Goal: Task Accomplishment & Management: Complete application form

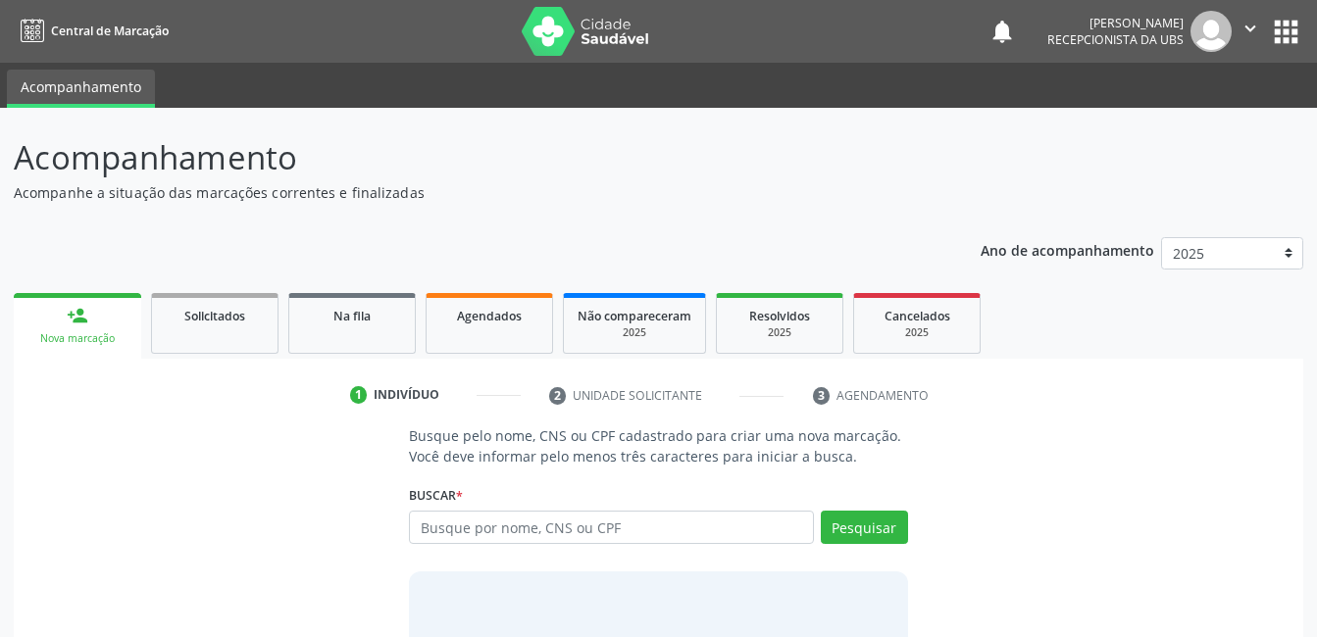
click at [537, 534] on input "text" at bounding box center [611, 527] width 404 height 33
type input "04843384470"
click at [843, 536] on button "Pesquisar" at bounding box center [864, 527] width 87 height 33
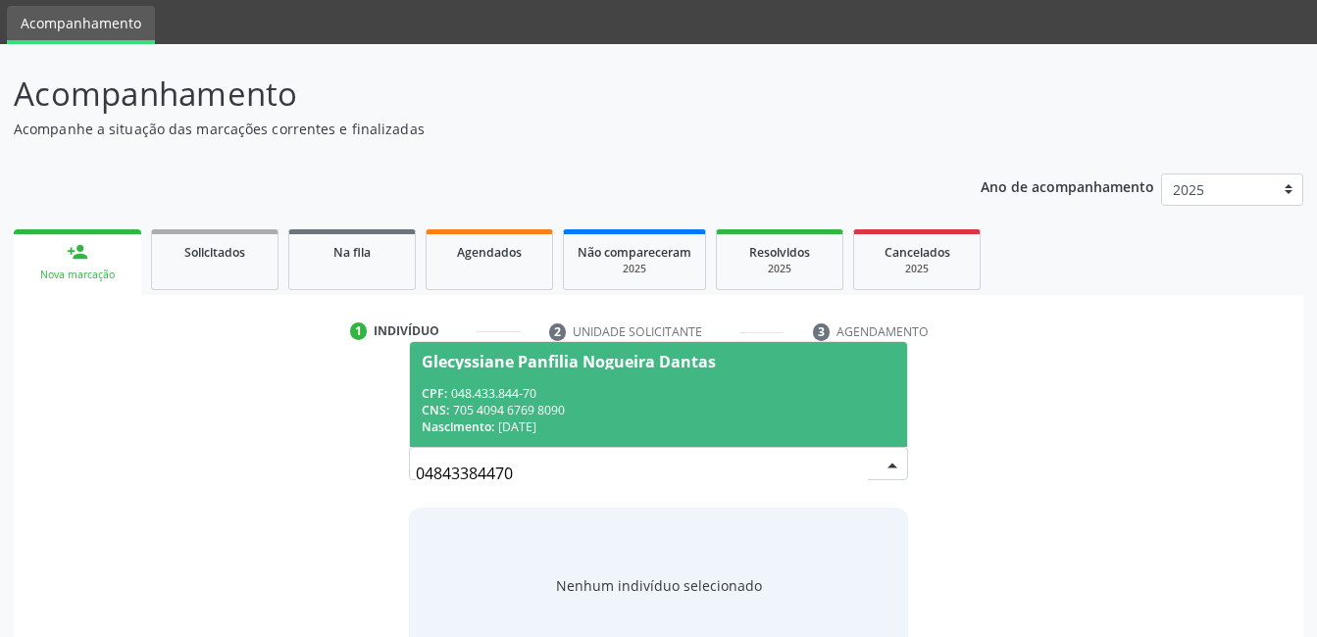
scroll to position [98, 0]
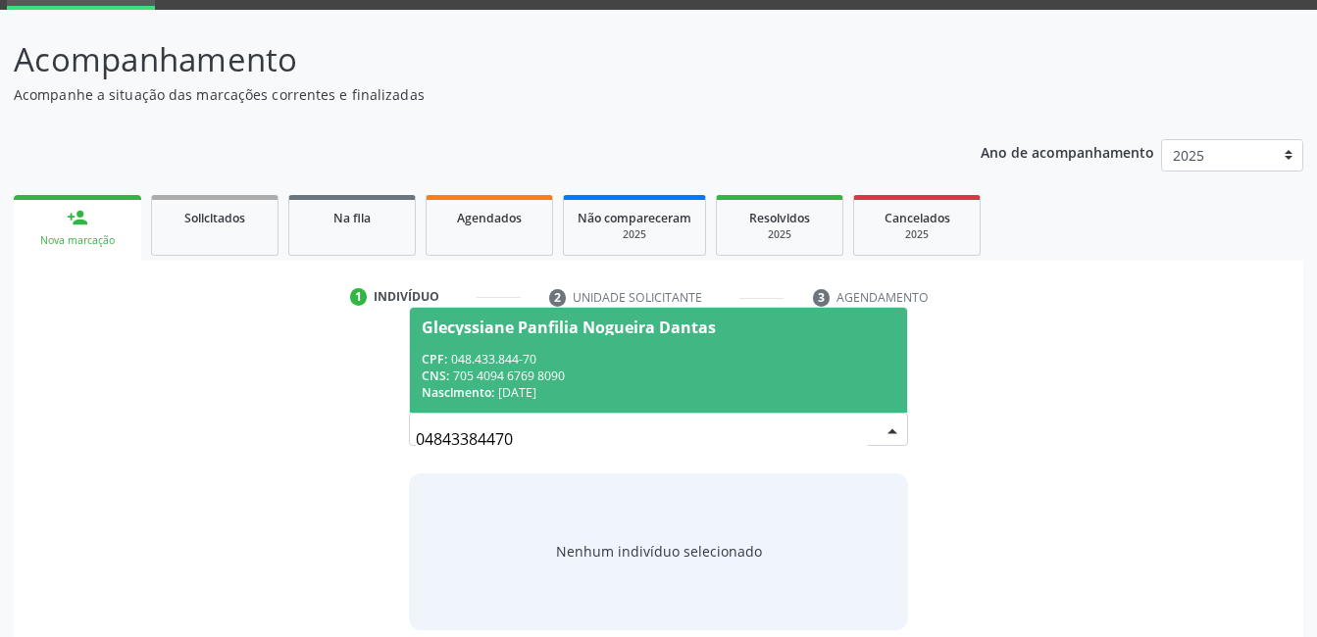
click at [149, 381] on div "Busque pelo nome, CNS ou CPF cadastrado para criar uma nova marcação. Você deve…" at bounding box center [658, 478] width 1262 height 302
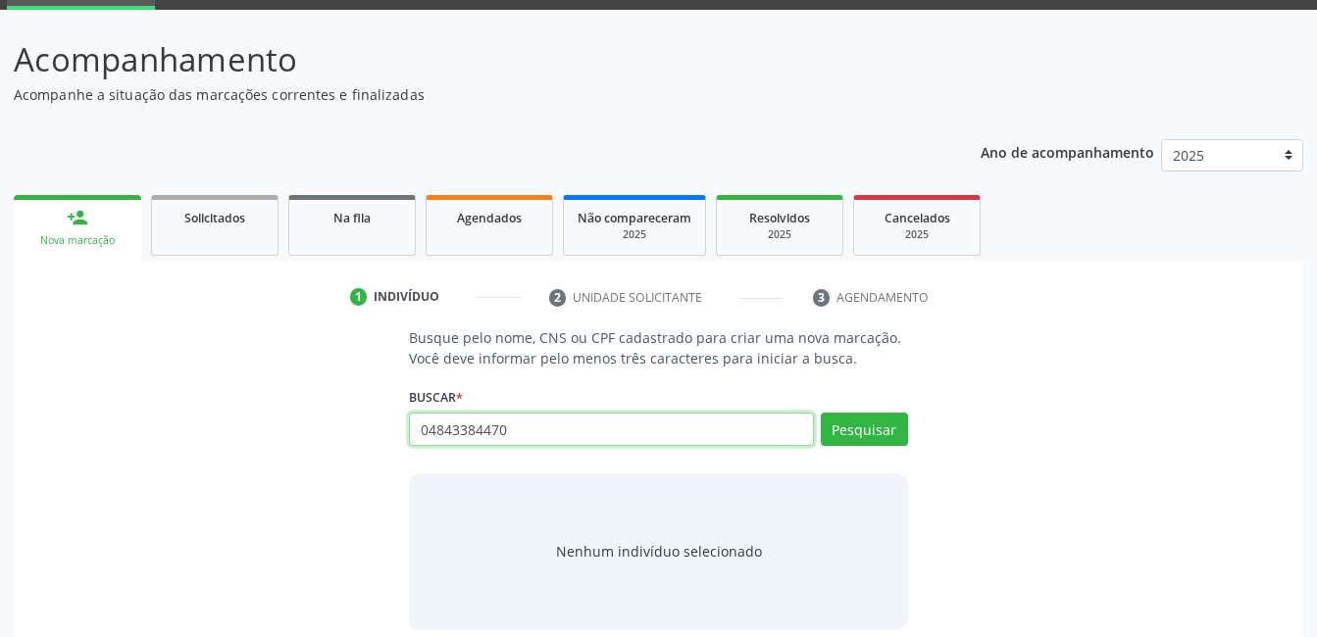
drag, startPoint x: 532, startPoint y: 422, endPoint x: 233, endPoint y: 396, distance: 300.1
click at [233, 396] on div "Busque pelo nome, CNS ou CPF cadastrado para criar uma nova marcação. Você deve…" at bounding box center [658, 478] width 1262 height 302
click at [475, 434] on input "text" at bounding box center [611, 429] width 404 height 33
type input "898003702508505"
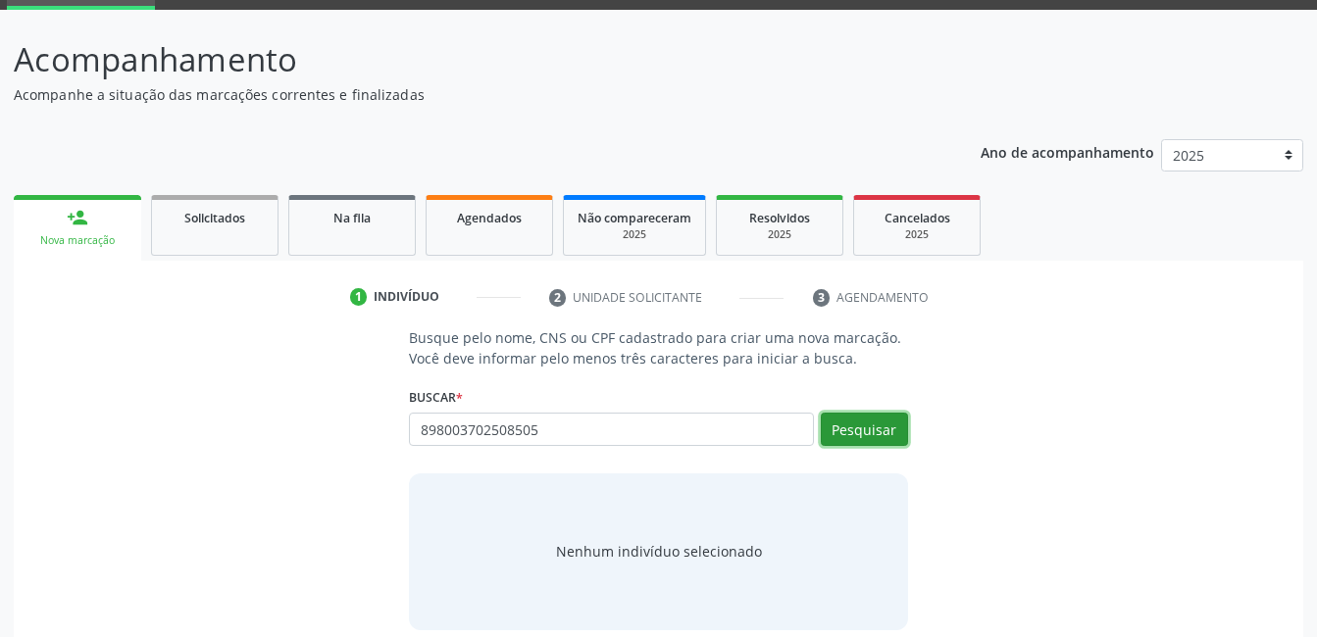
click at [865, 431] on button "Pesquisar" at bounding box center [864, 429] width 87 height 33
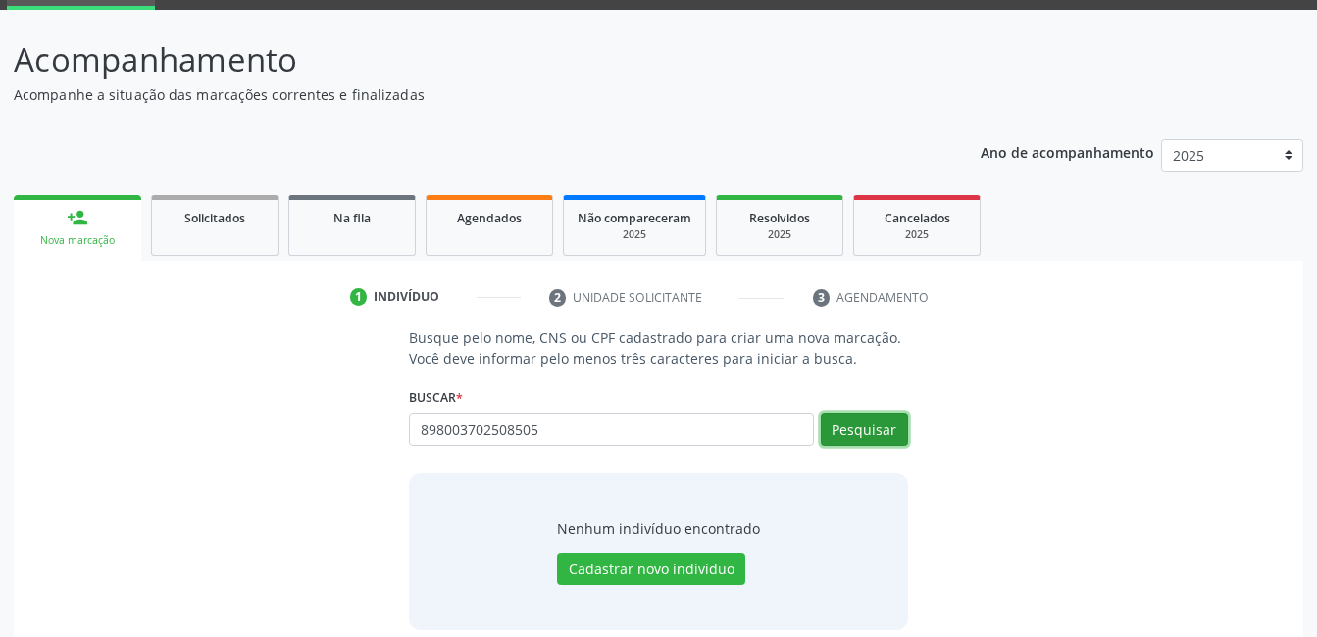
click at [865, 431] on button "Pesquisar" at bounding box center [864, 429] width 87 height 33
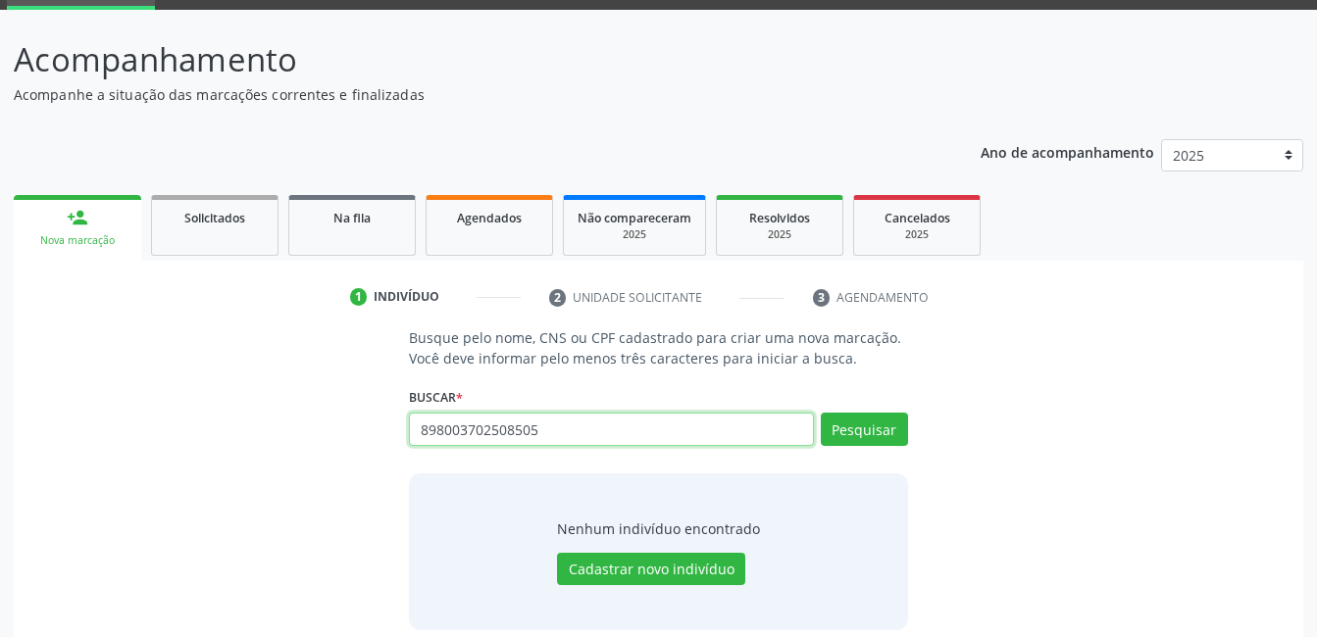
drag, startPoint x: 774, startPoint y: 431, endPoint x: 362, endPoint y: 448, distance: 413.1
click at [362, 448] on div "Busque pelo nome, CNS ou CPF cadastrado para criar uma nova marcação. Você deve…" at bounding box center [658, 478] width 1262 height 302
type input "04843384470"
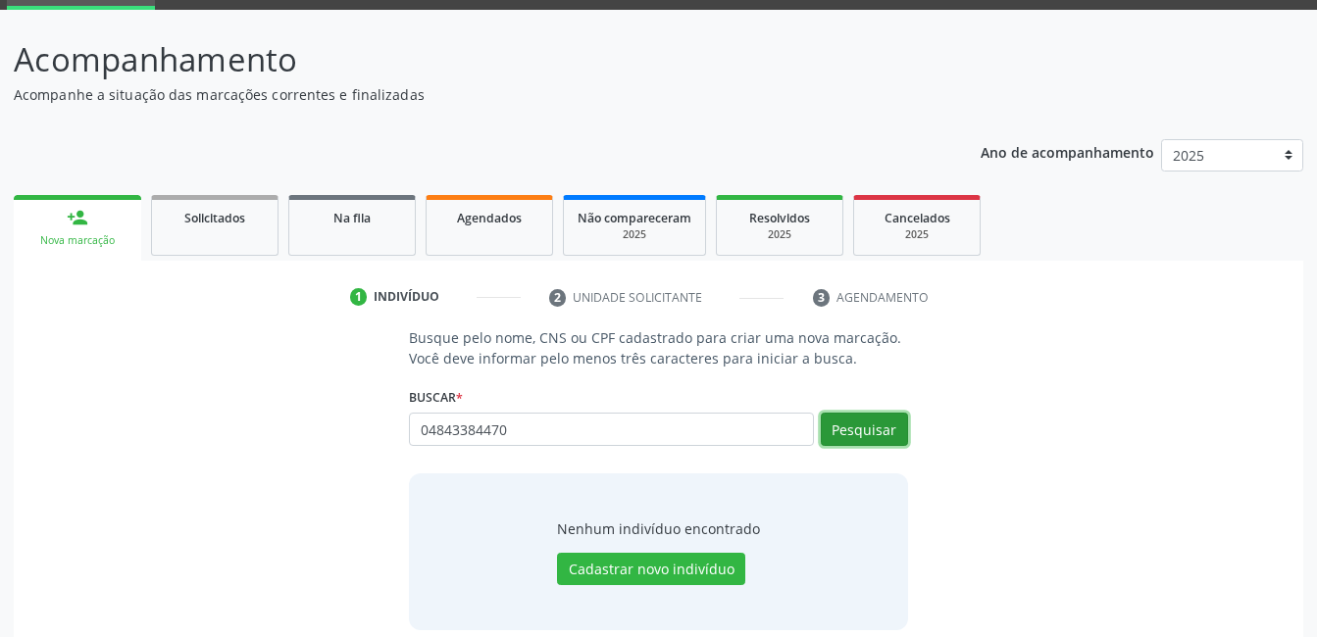
click at [892, 431] on button "Pesquisar" at bounding box center [864, 429] width 87 height 33
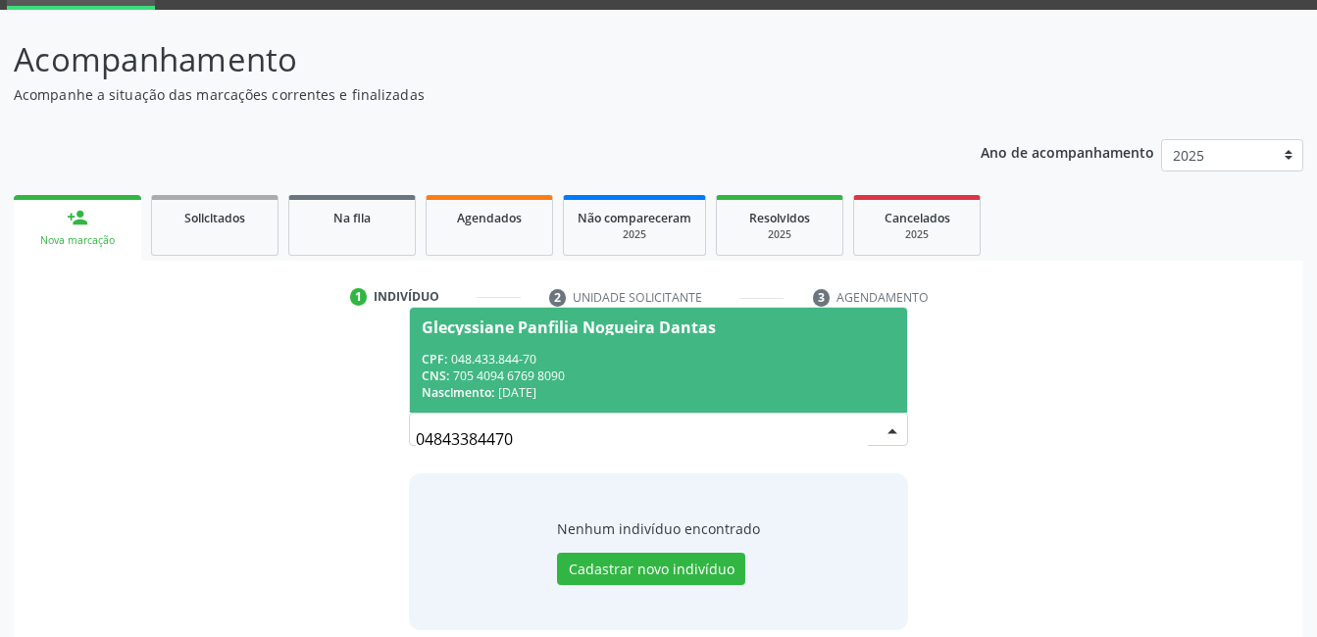
click at [1080, 446] on div "Busque pelo nome, CNS ou CPF cadastrado para criar uma nova marcação. Você deve…" at bounding box center [658, 478] width 1262 height 302
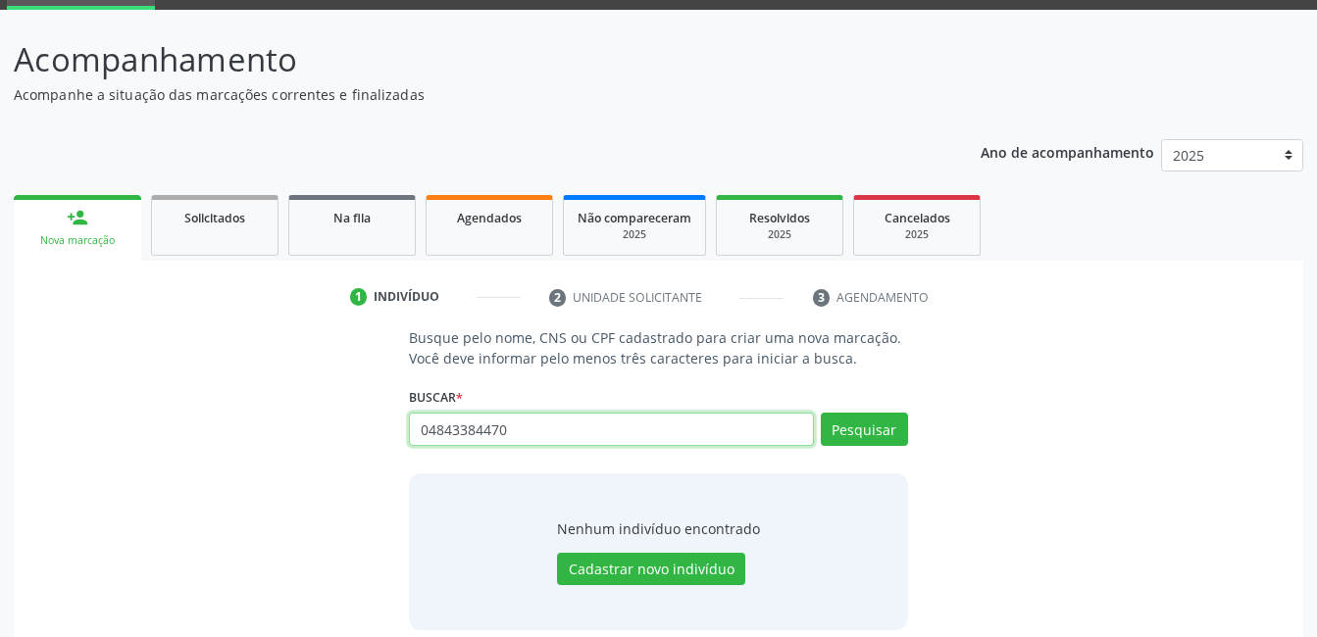
drag, startPoint x: 648, startPoint y: 437, endPoint x: 312, endPoint y: 443, distance: 336.3
click at [312, 443] on div "Busque pelo nome, CNS ou CPF cadastrado para criar uma nova marcação. Você deve…" at bounding box center [658, 478] width 1262 height 302
type input "14182312406"
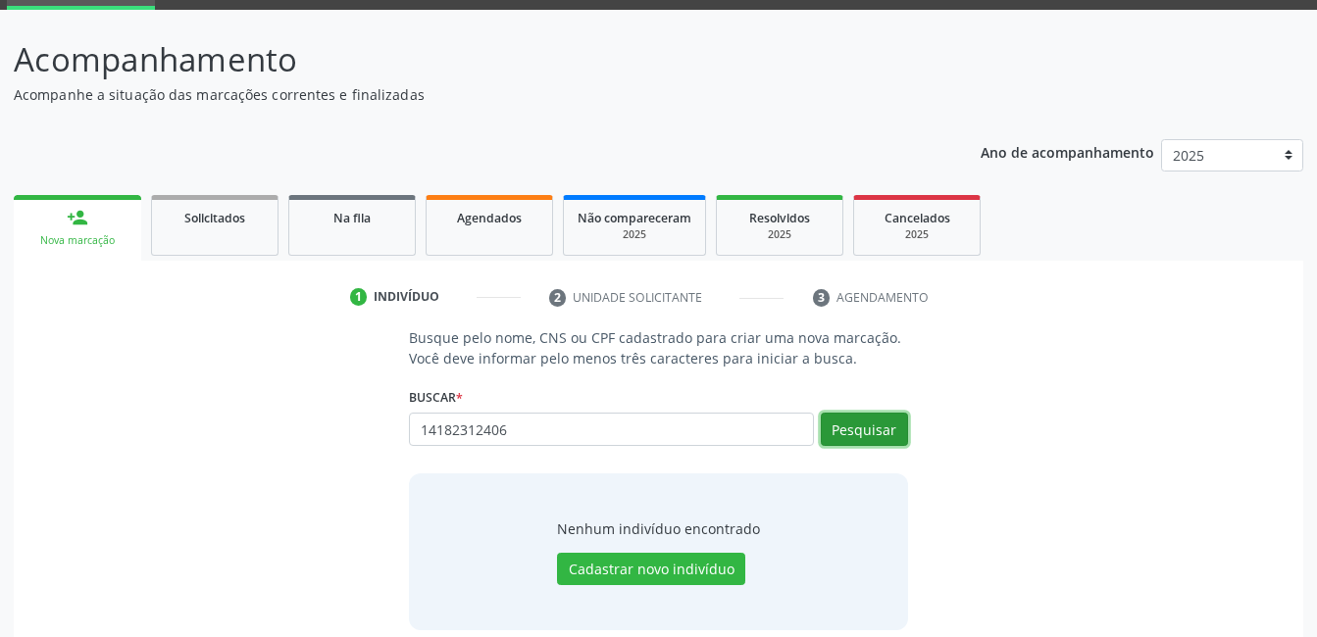
click at [842, 442] on button "Pesquisar" at bounding box center [864, 429] width 87 height 33
click at [856, 428] on button "Pesquisar" at bounding box center [864, 429] width 87 height 33
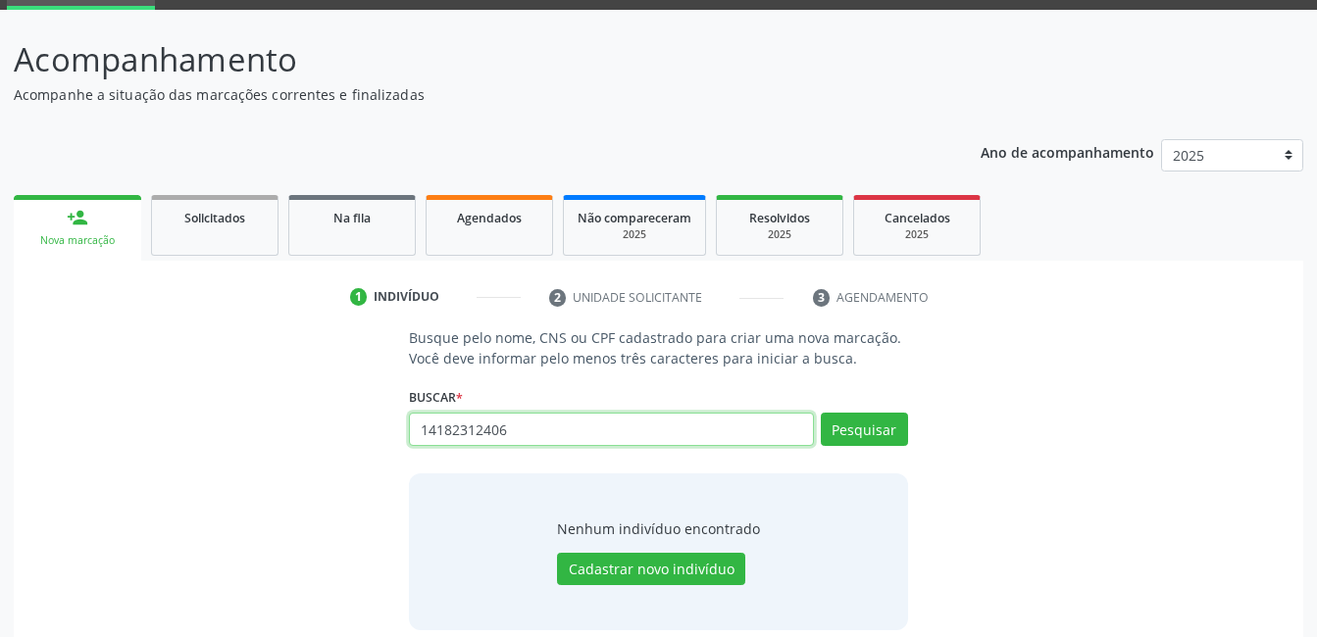
drag, startPoint x: 717, startPoint y: 425, endPoint x: 241, endPoint y: 464, distance: 477.0
click at [241, 464] on div "Busque pelo nome, CNS ou CPF cadastrado para criar uma nova marcação. Você deve…" at bounding box center [658, 478] width 1262 height 302
type input "01622425499"
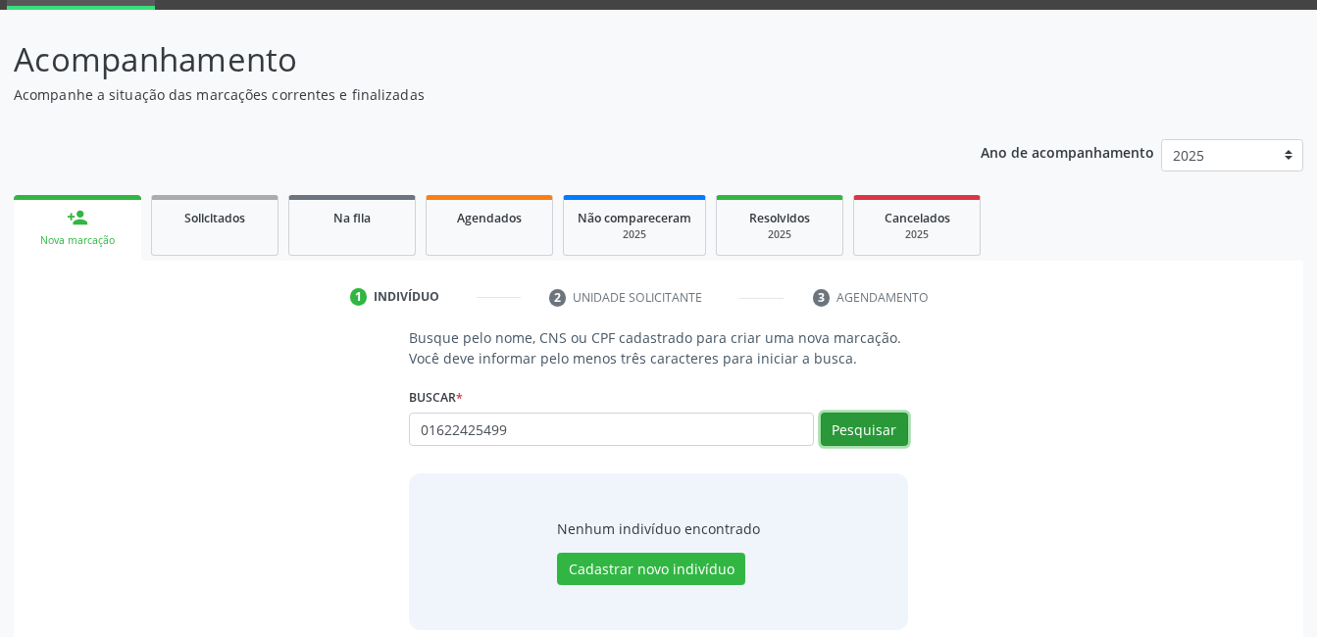
click at [828, 433] on button "Pesquisar" at bounding box center [864, 429] width 87 height 33
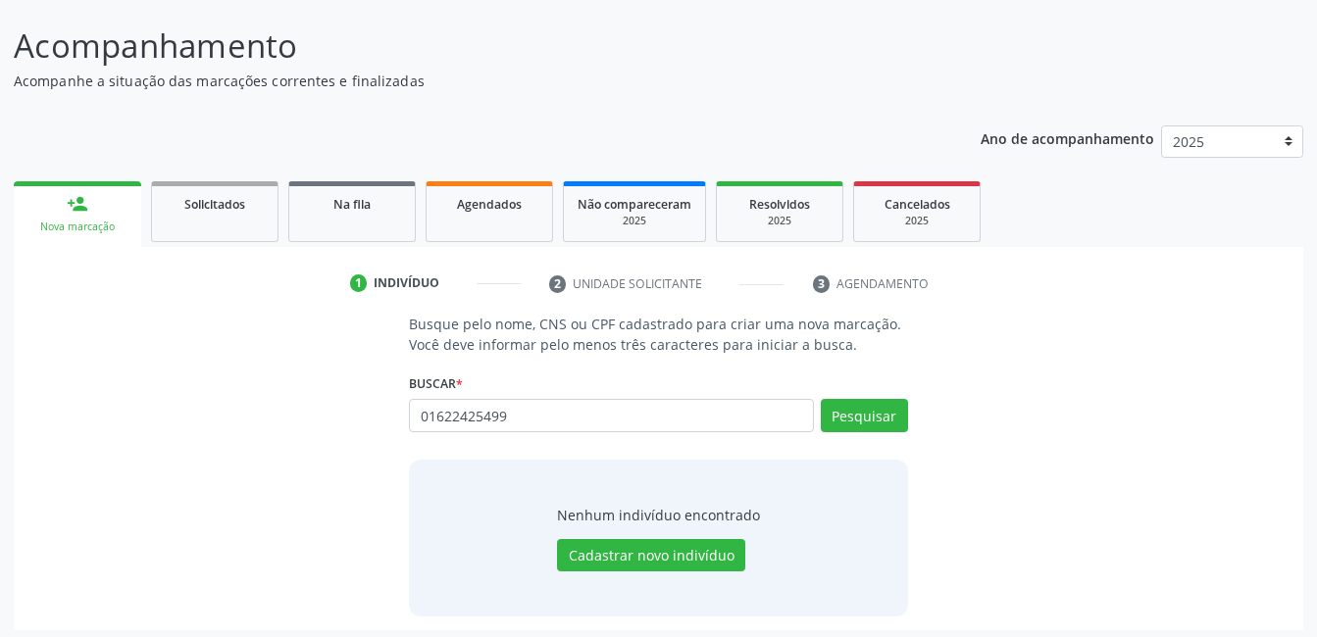
scroll to position [119, 0]
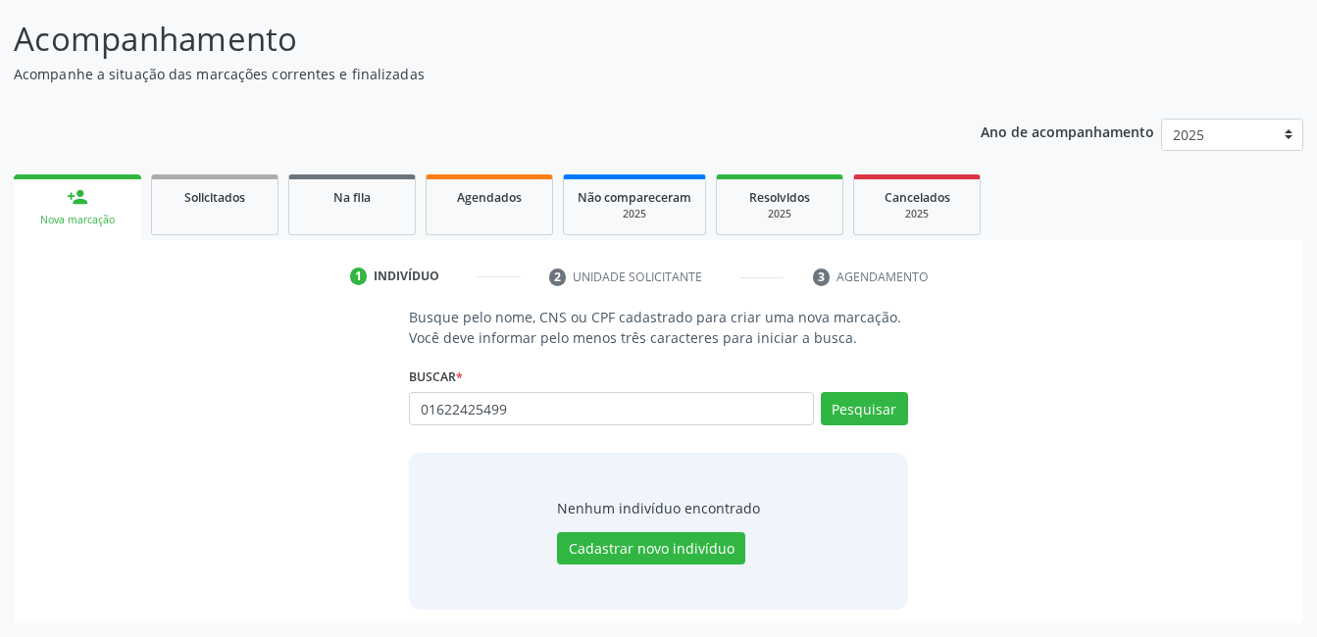
click at [629, 529] on div "Nenhum indivíduo encontrado Cadastrar novo indivíduo" at bounding box center [658, 532] width 203 height 68
click at [629, 533] on button "Cadastrar novo indivíduo" at bounding box center [651, 548] width 188 height 33
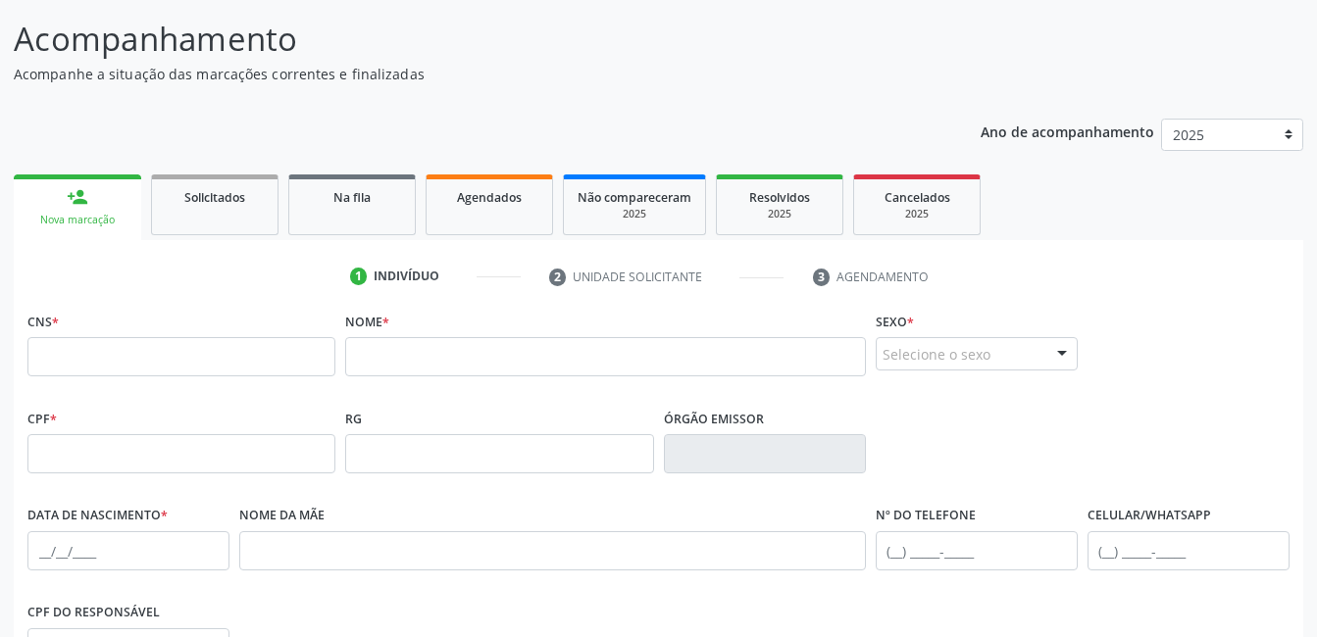
click at [244, 336] on div "CNS *" at bounding box center [181, 342] width 308 height 70
click at [244, 350] on input "text" at bounding box center [181, 356] width 308 height 39
type input "016 2242 5499"
drag, startPoint x: 237, startPoint y: 366, endPoint x: -4, endPoint y: 356, distance: 241.4
click at [0, 356] on html "Central de Marcação notifications [PERSON_NAME] Recepcionista da UBS  Configur…" at bounding box center [658, 199] width 1317 height 637
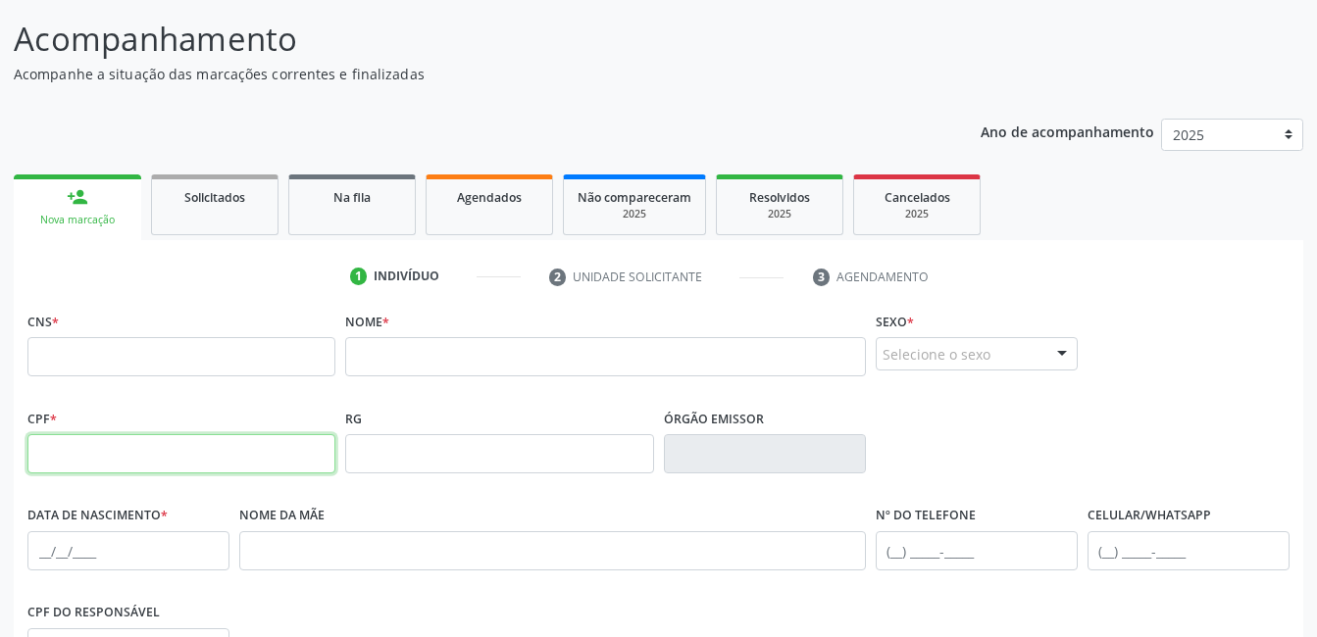
click at [146, 458] on input "text" at bounding box center [181, 453] width 308 height 39
paste input "016.224.254-99"
type input "016.224.254-99"
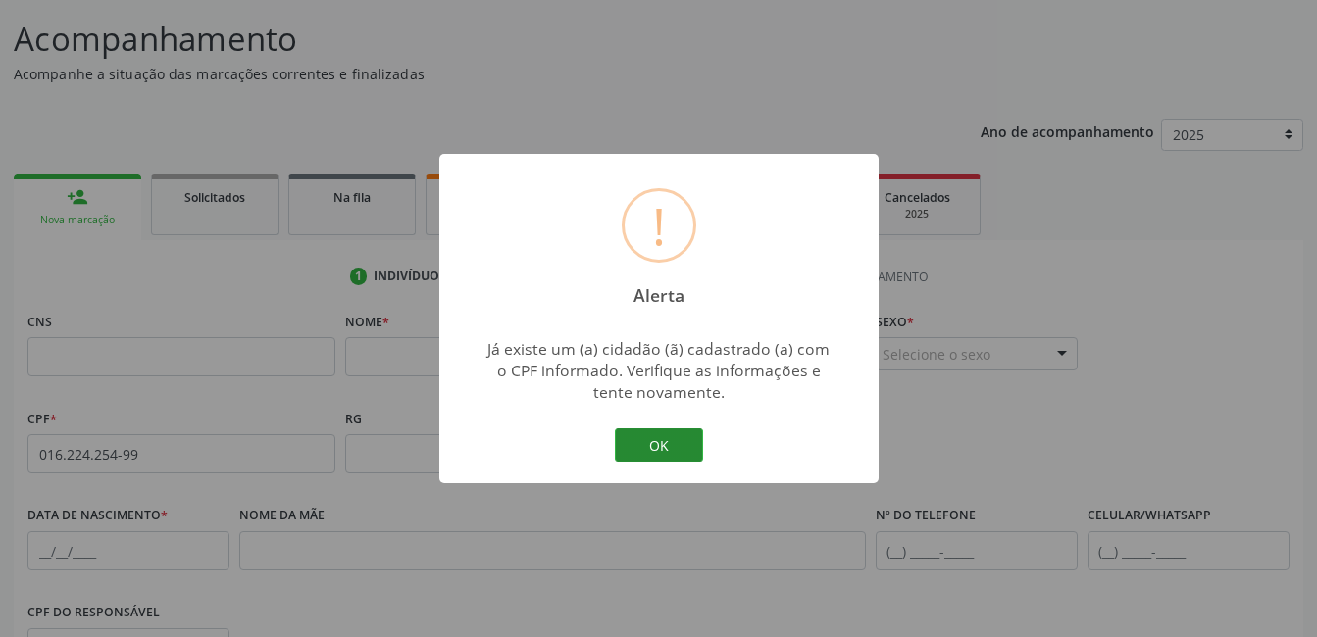
click at [668, 446] on button "OK" at bounding box center [659, 444] width 88 height 33
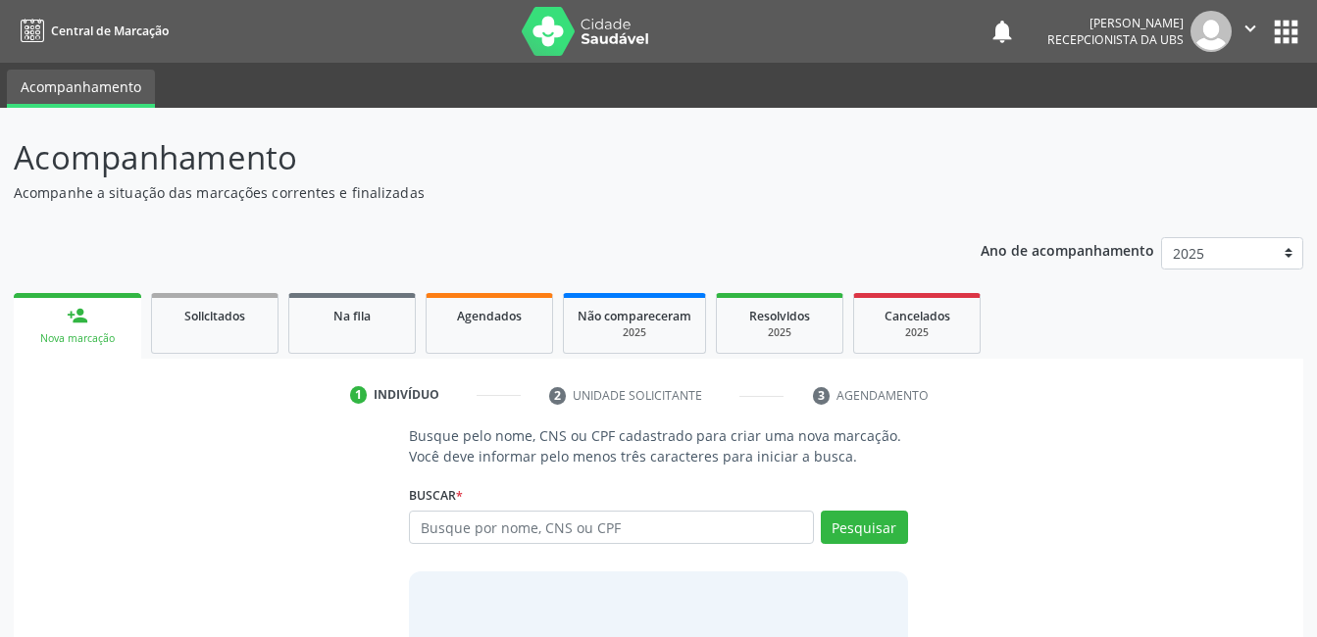
click at [713, 525] on input "text" at bounding box center [611, 527] width 404 height 33
type input "01622425499"
click at [840, 540] on button "Pesquisar" at bounding box center [864, 527] width 87 height 33
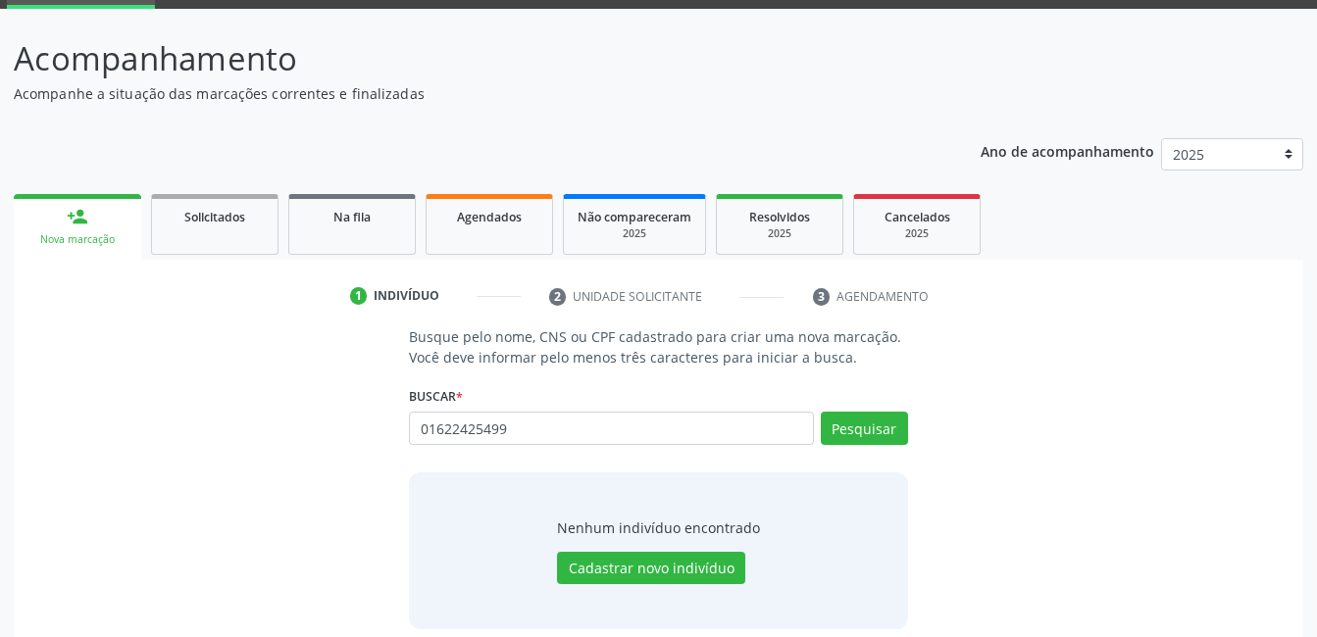
scroll to position [119, 0]
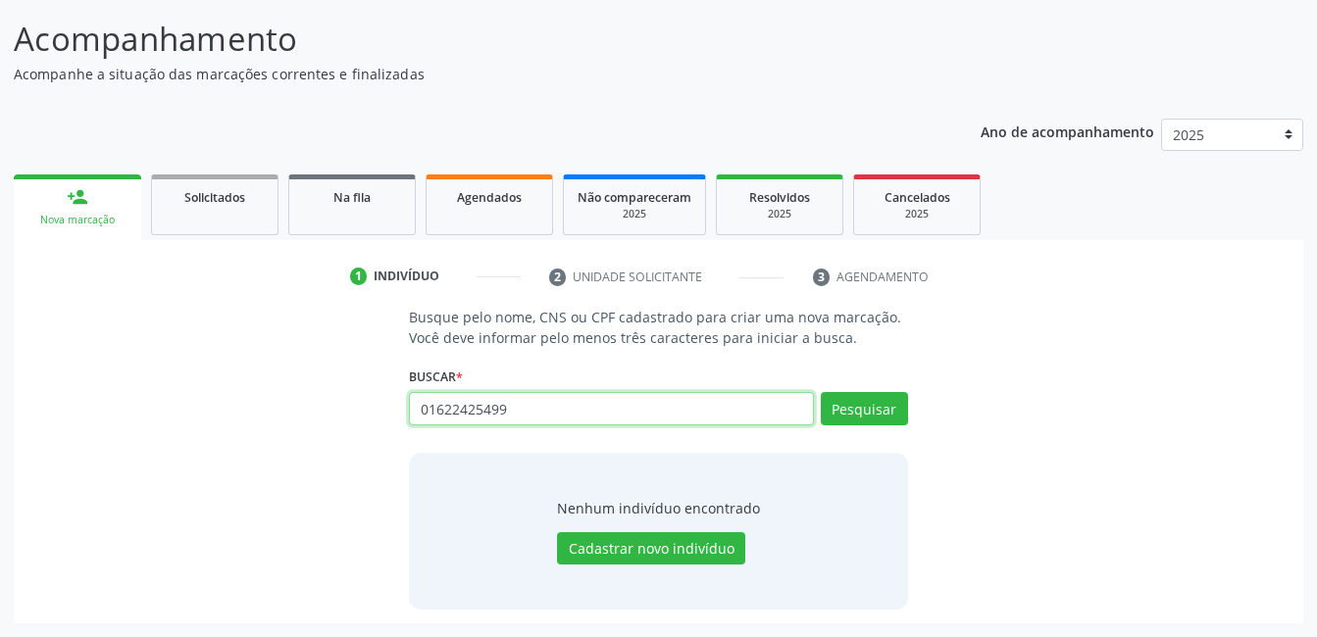
drag, startPoint x: 699, startPoint y: 416, endPoint x: 355, endPoint y: 414, distance: 344.1
click at [355, 414] on div "Busque pelo nome, CNS ou CPF cadastrado para criar uma nova marcação. Você deve…" at bounding box center [658, 458] width 1262 height 302
type input "703609070638839"
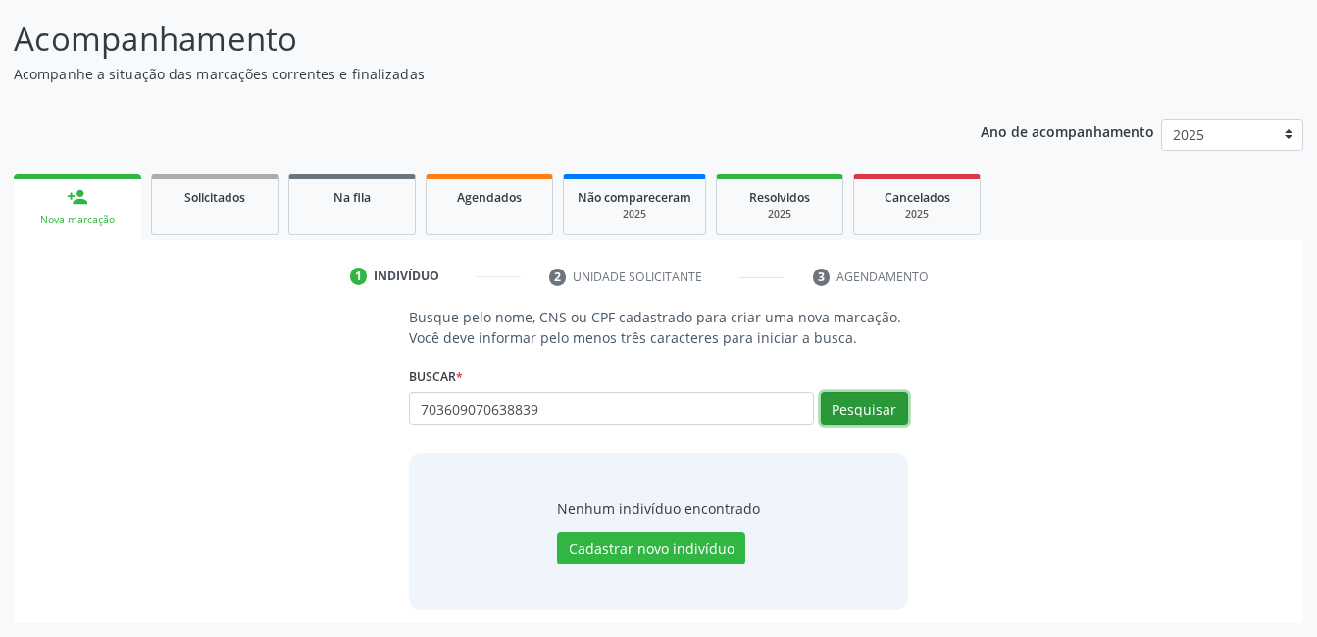
click at [885, 417] on button "Pesquisar" at bounding box center [864, 408] width 87 height 33
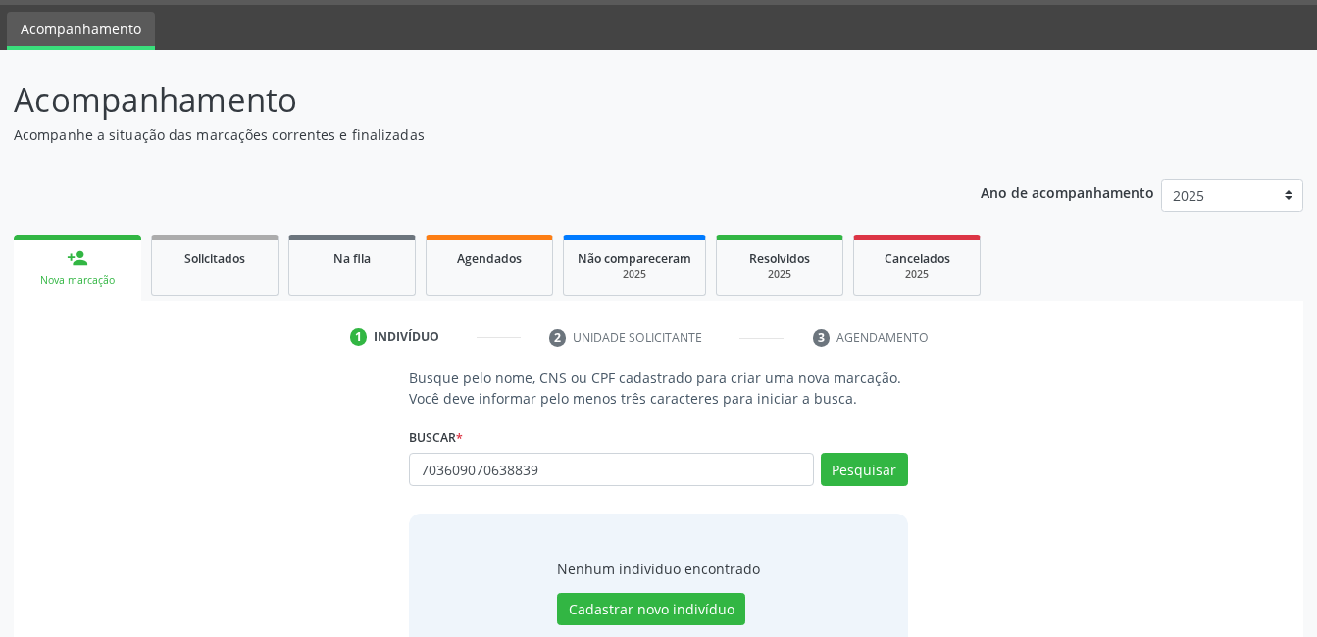
scroll to position [0, 0]
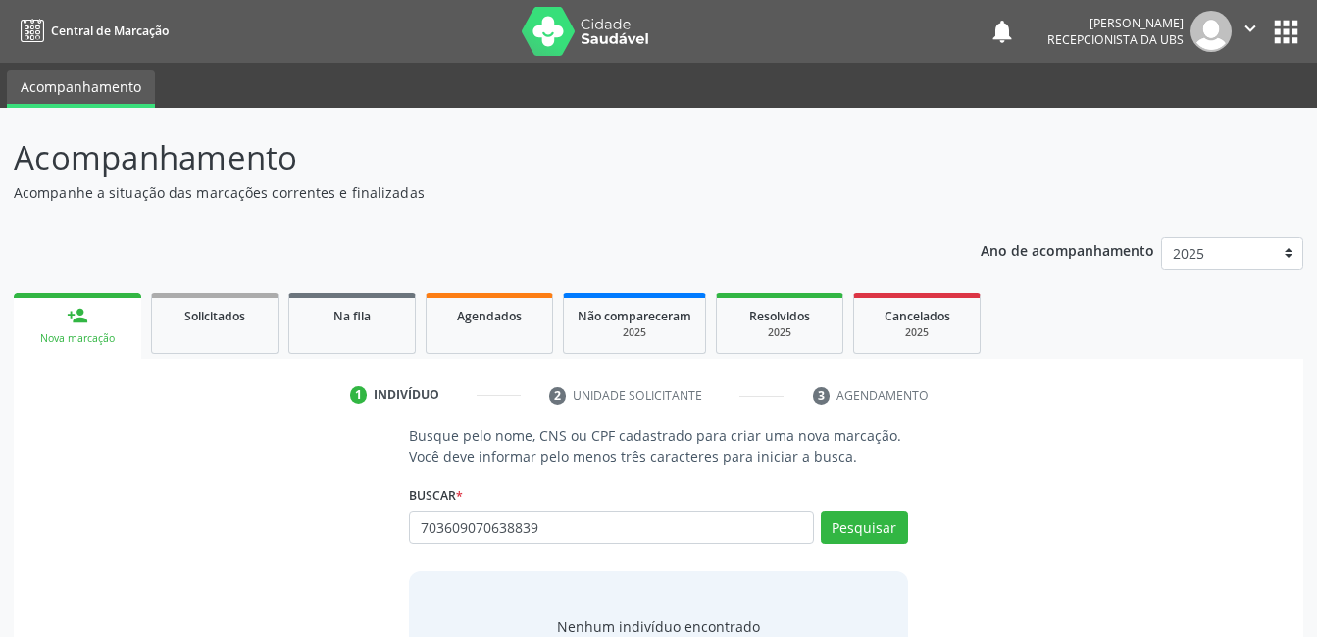
click at [1247, 13] on button "" at bounding box center [1249, 31] width 37 height 41
click at [1174, 106] on link "Sair" at bounding box center [1199, 119] width 135 height 27
